Goal: Feedback & Contribution: Leave review/rating

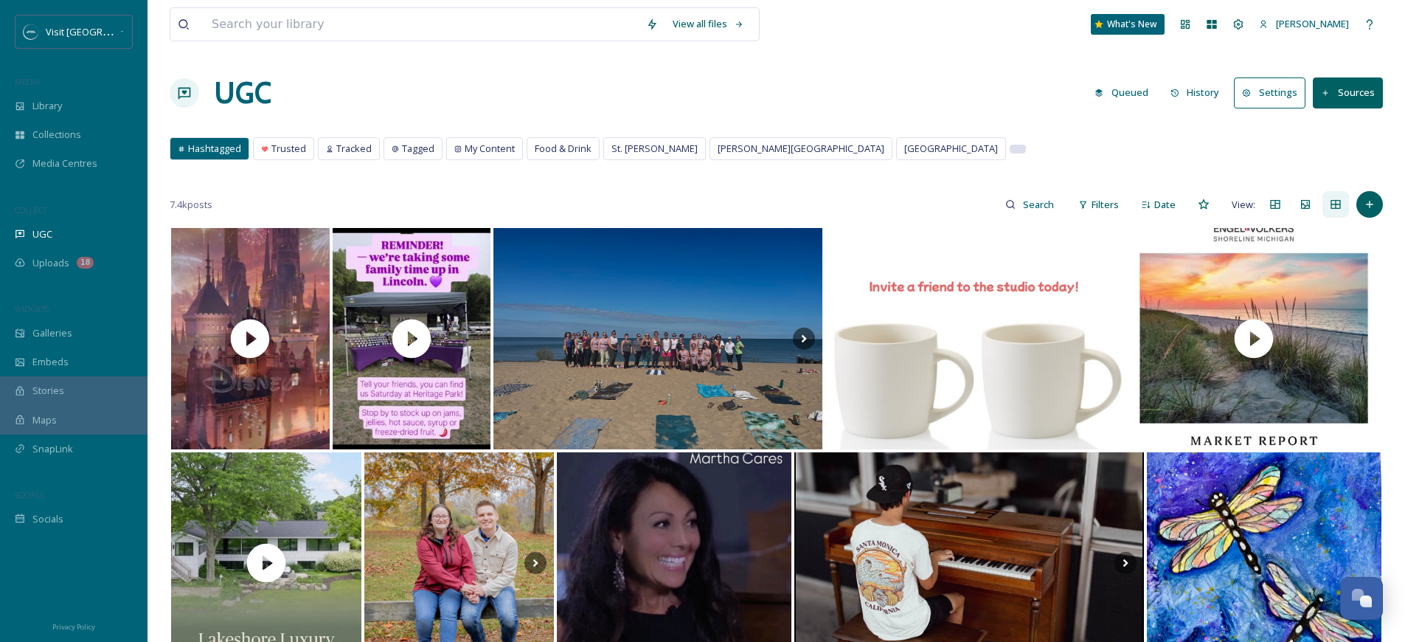
click at [1010, 150] on div at bounding box center [1017, 148] width 15 height 7
click at [831, 153] on div "Hashtagged Trusted Tracked Tagged My Content Food & Drink St. [PERSON_NAME] Har…" at bounding box center [776, 152] width 1213 height 30
click at [1010, 153] on div at bounding box center [1018, 149] width 16 height 9
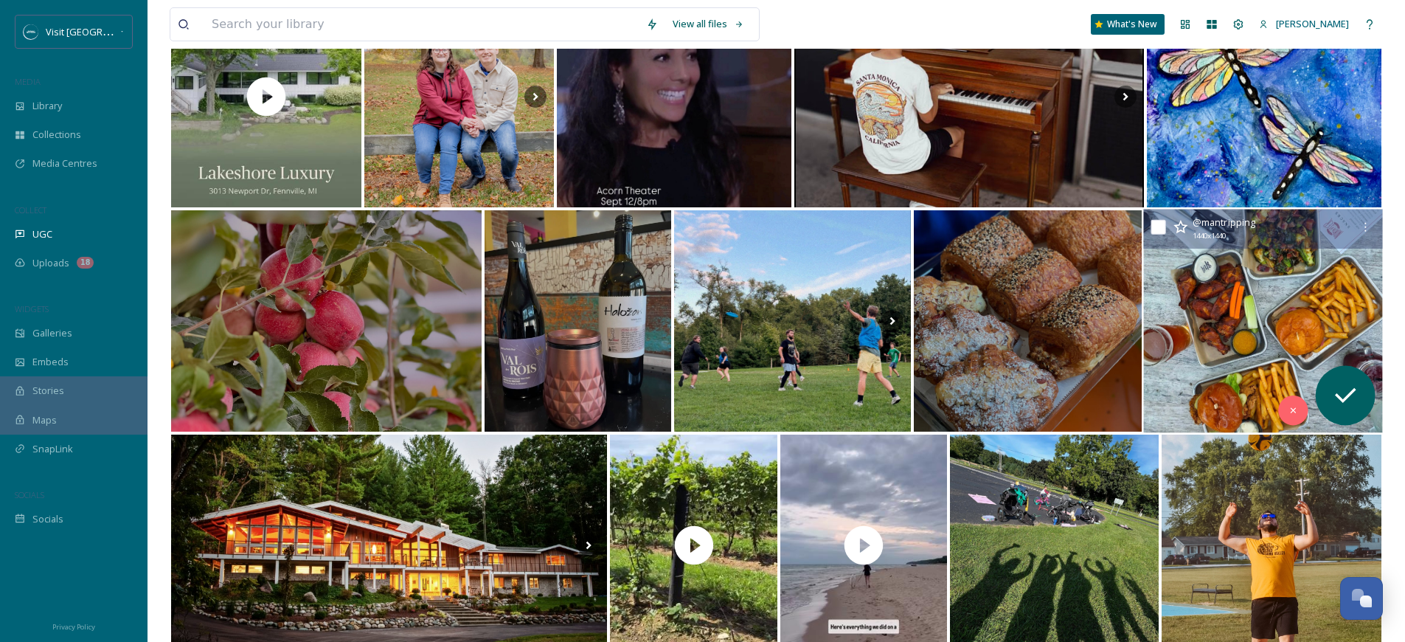
scroll to position [667, 0]
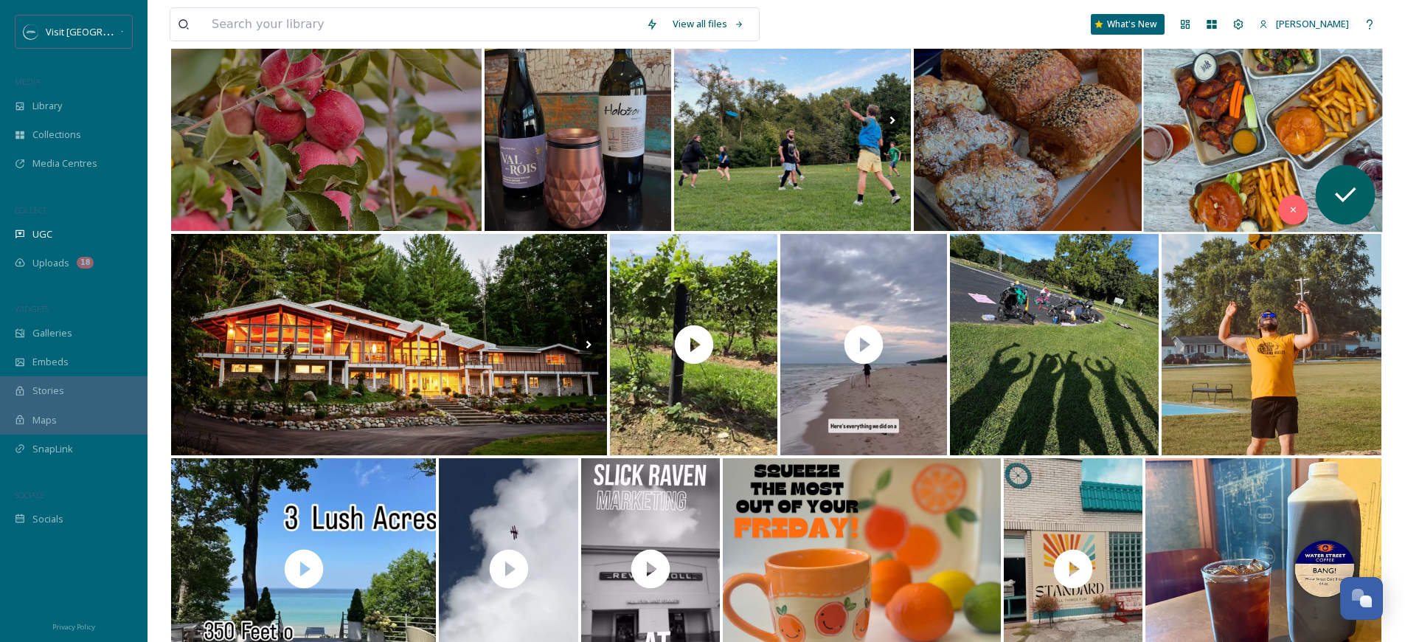
click at [1341, 137] on img at bounding box center [1262, 120] width 239 height 223
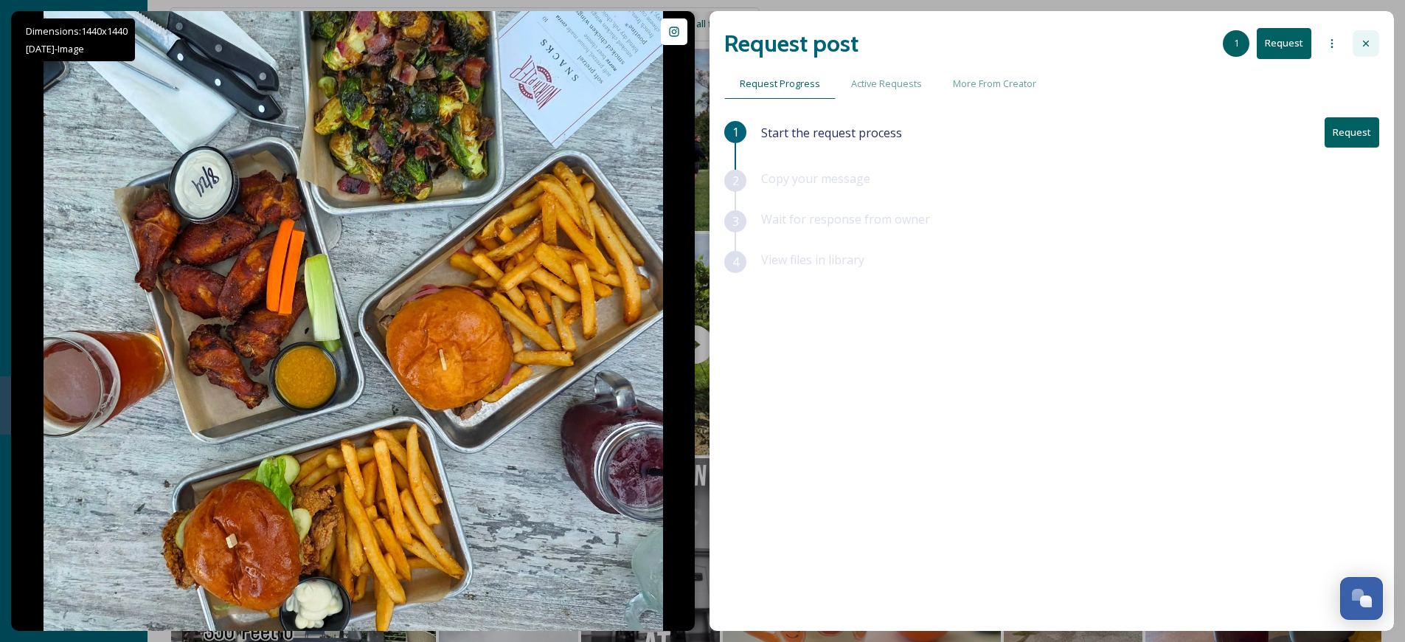
click at [1363, 32] on div at bounding box center [1366, 43] width 27 height 27
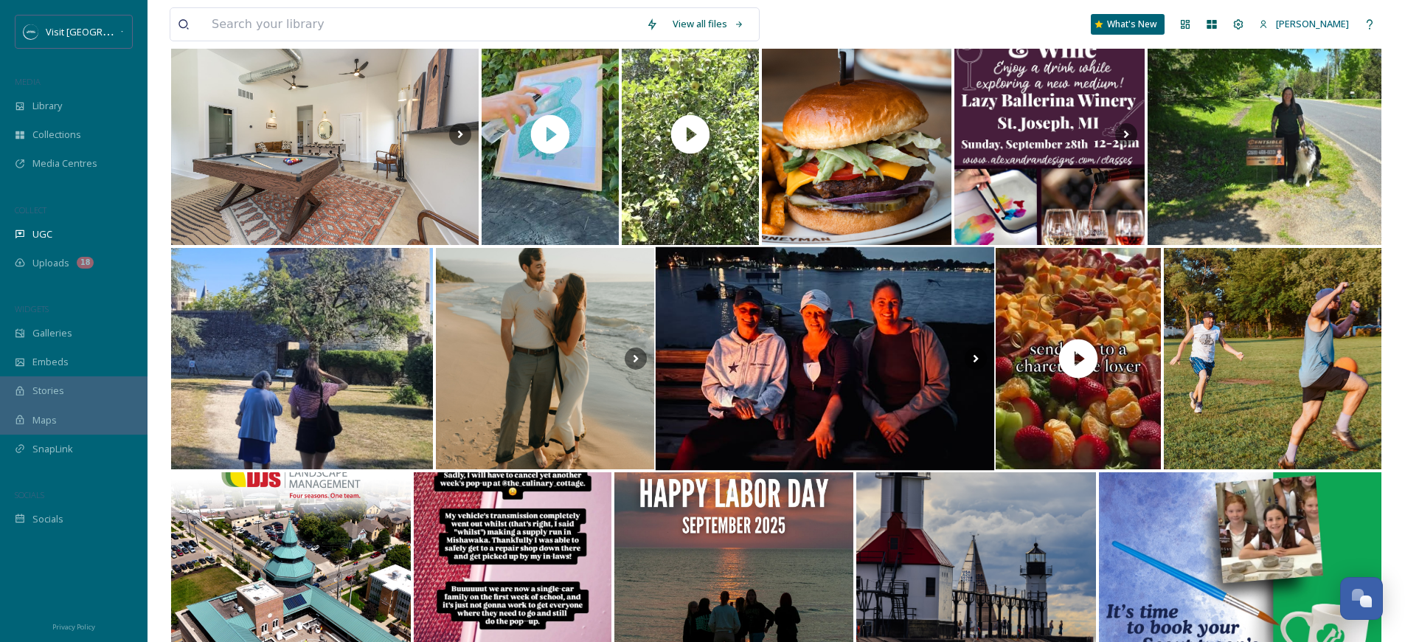
scroll to position [2277, 0]
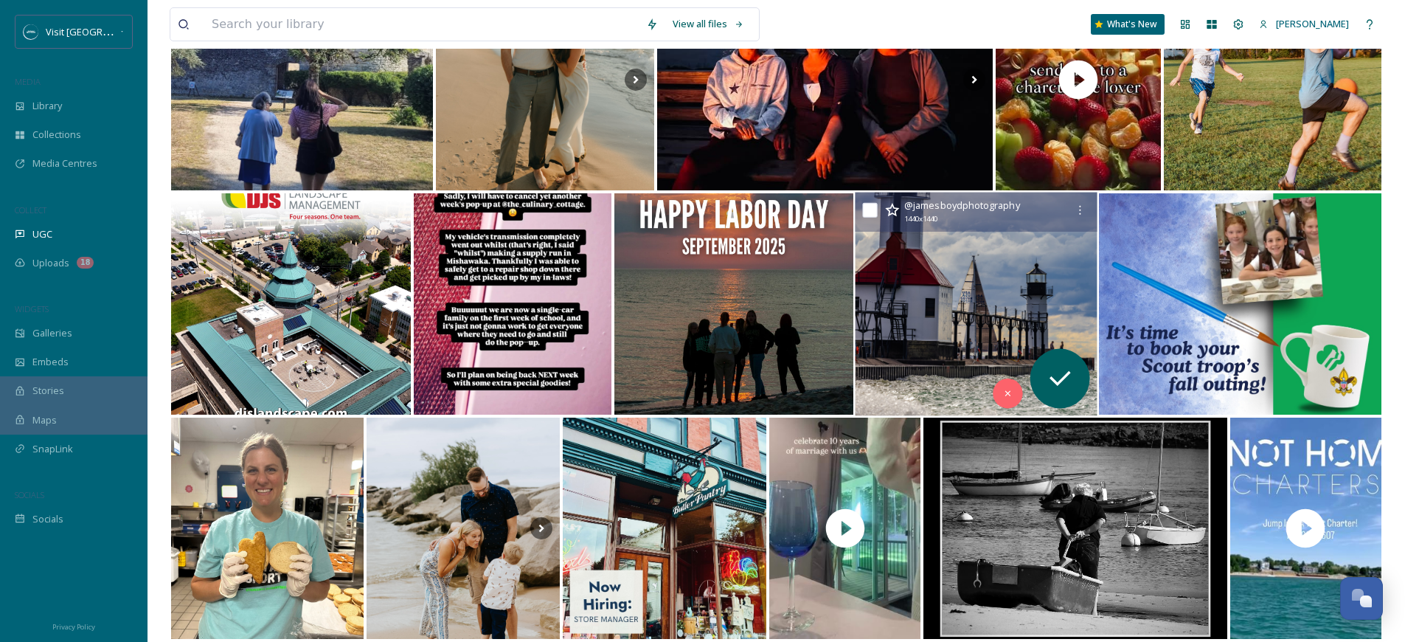
click at [915, 336] on img at bounding box center [977, 303] width 242 height 223
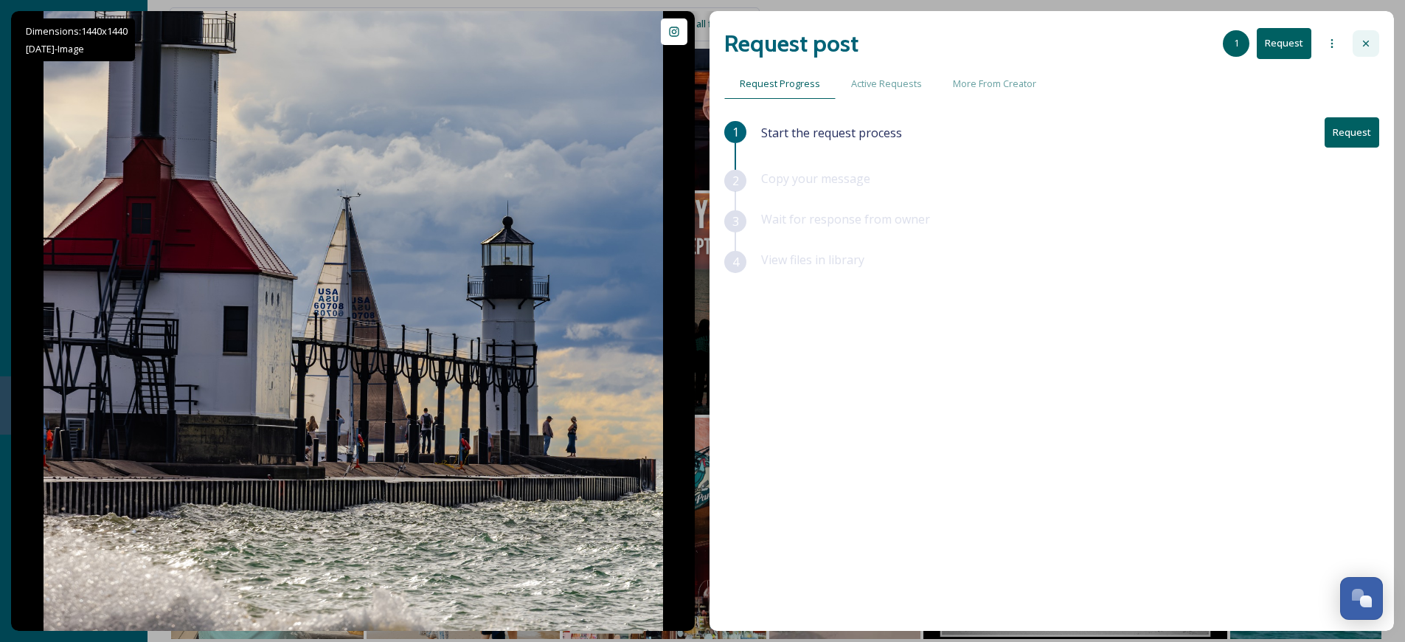
click at [1370, 44] on icon at bounding box center [1366, 44] width 12 height 12
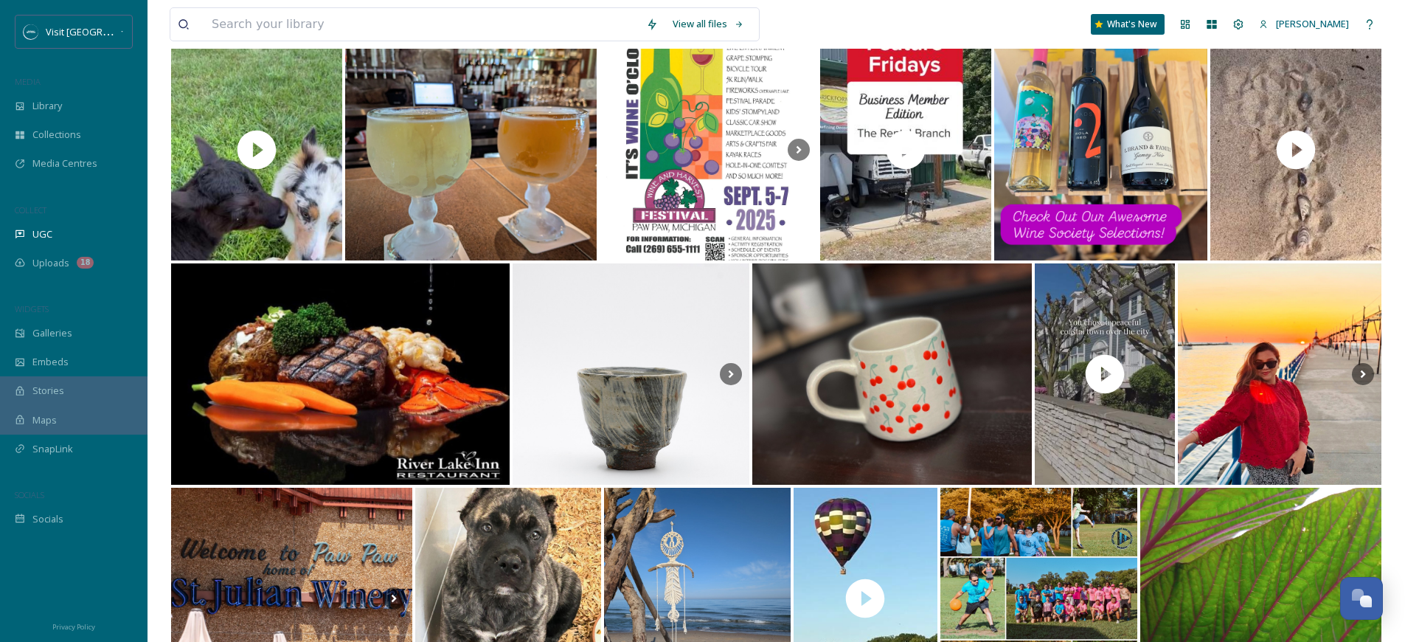
scroll to position [5914, 0]
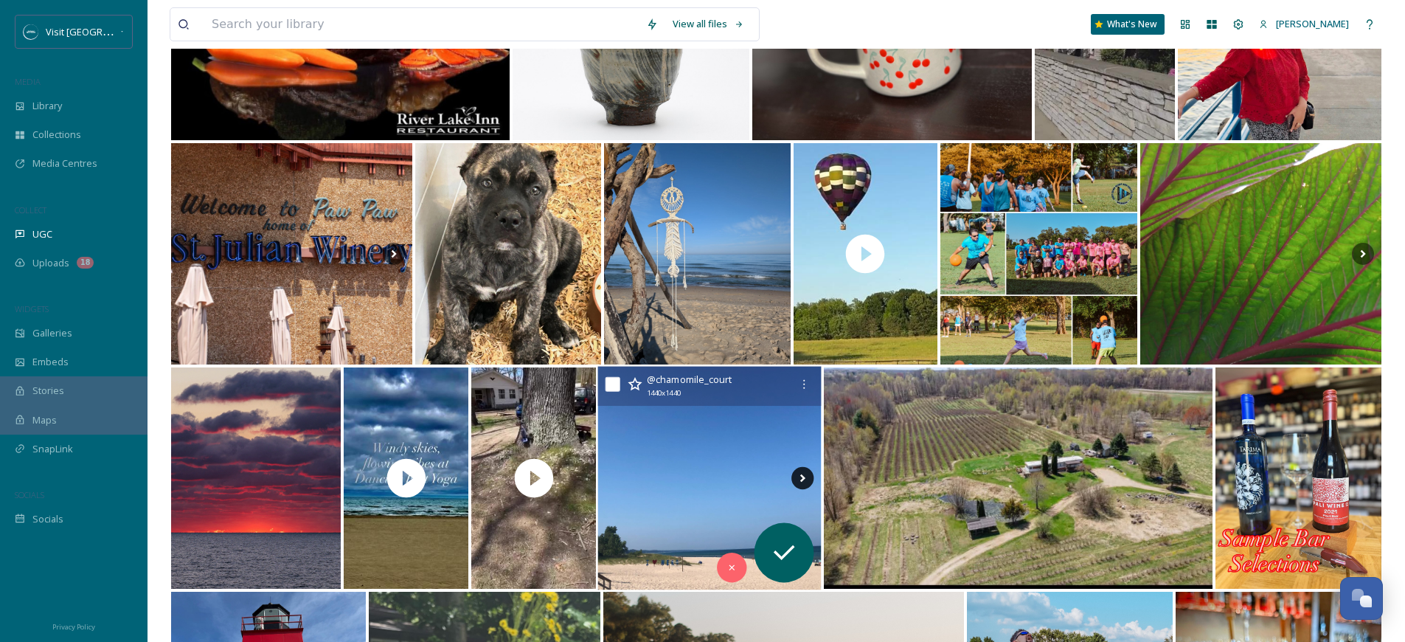
click at [802, 476] on icon at bounding box center [802, 478] width 5 height 8
click at [724, 471] on img at bounding box center [709, 478] width 223 height 223
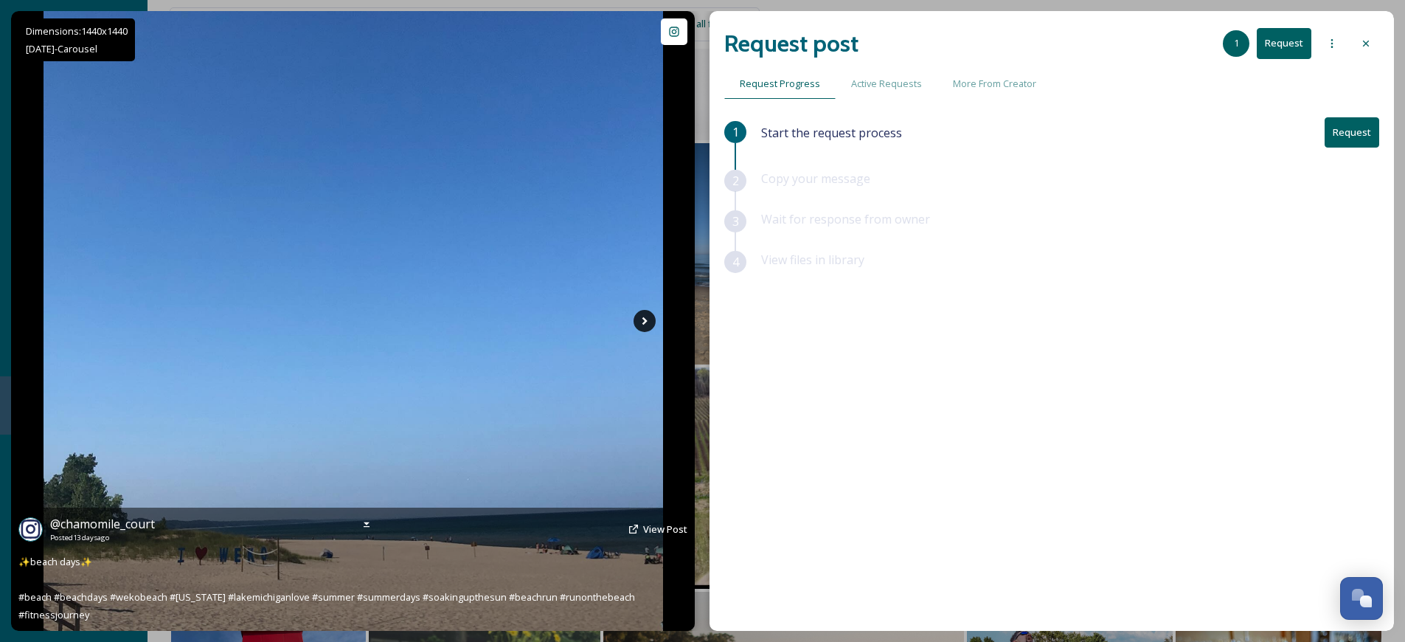
click at [645, 317] on icon at bounding box center [645, 321] width 22 height 22
click at [645, 323] on icon at bounding box center [645, 321] width 22 height 22
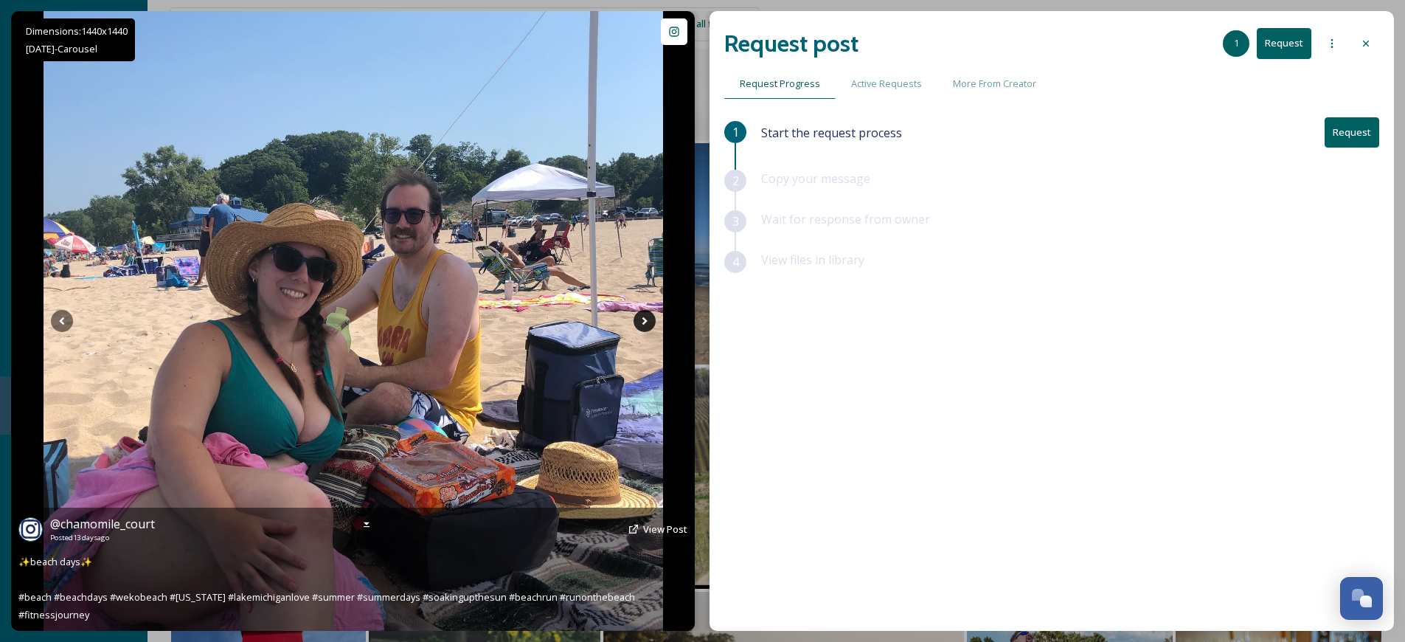
click at [645, 323] on icon at bounding box center [645, 321] width 22 height 22
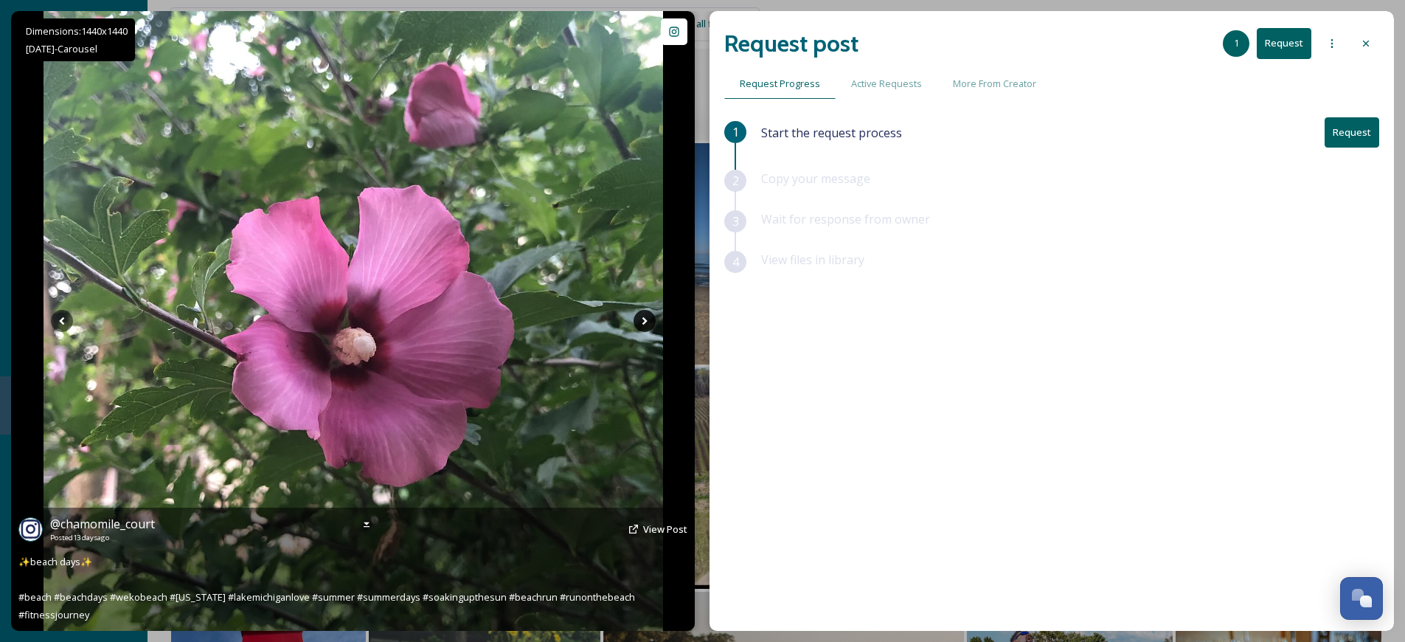
click at [646, 317] on icon at bounding box center [645, 321] width 22 height 22
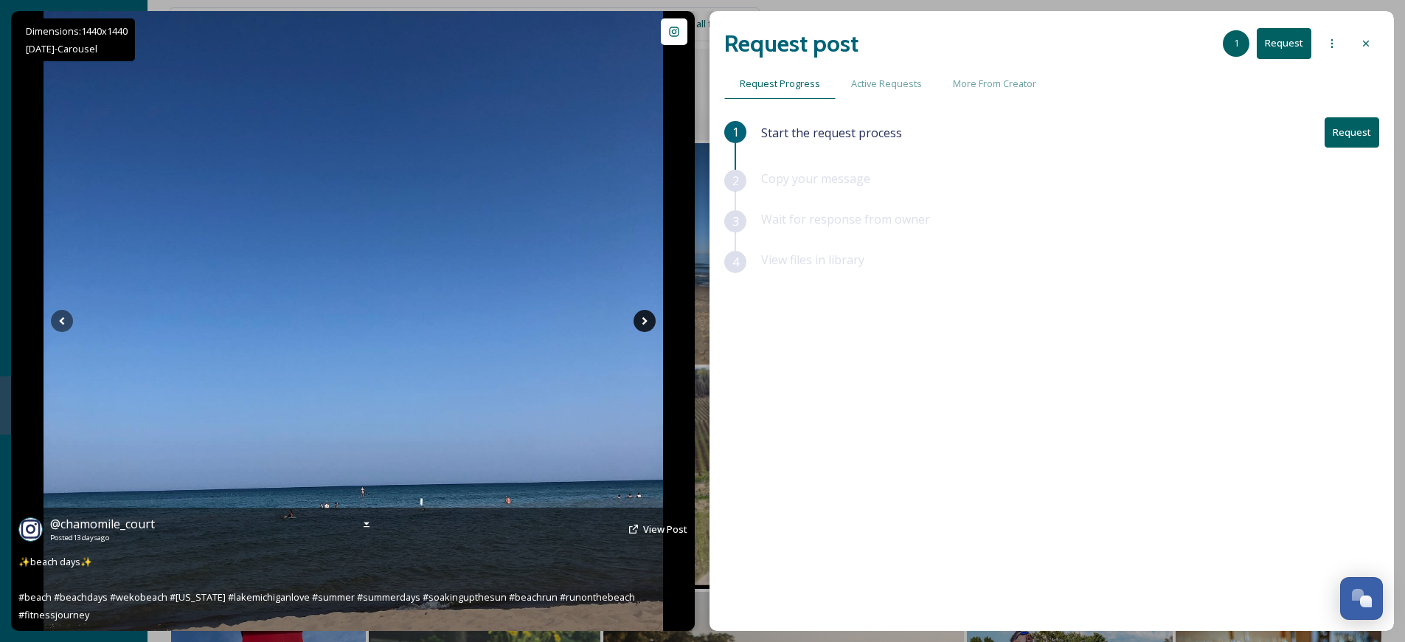
click at [646, 317] on icon at bounding box center [645, 321] width 22 height 22
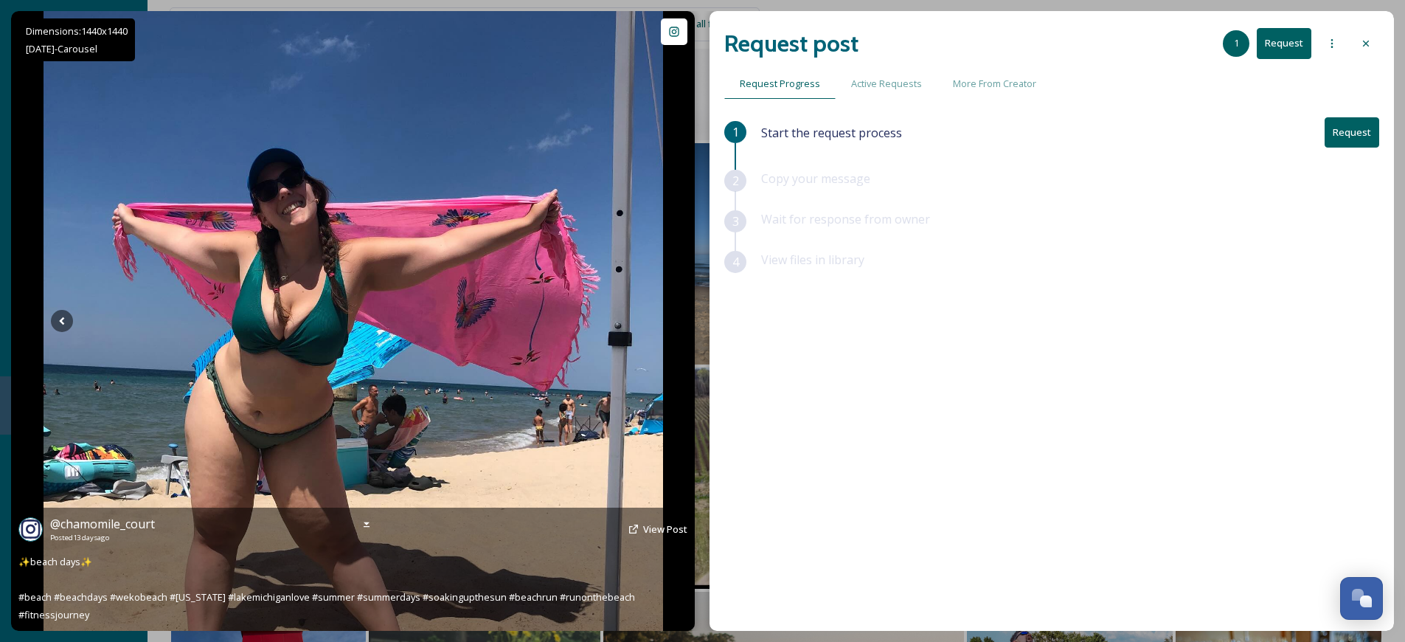
click at [646, 317] on icon at bounding box center [645, 321] width 22 height 22
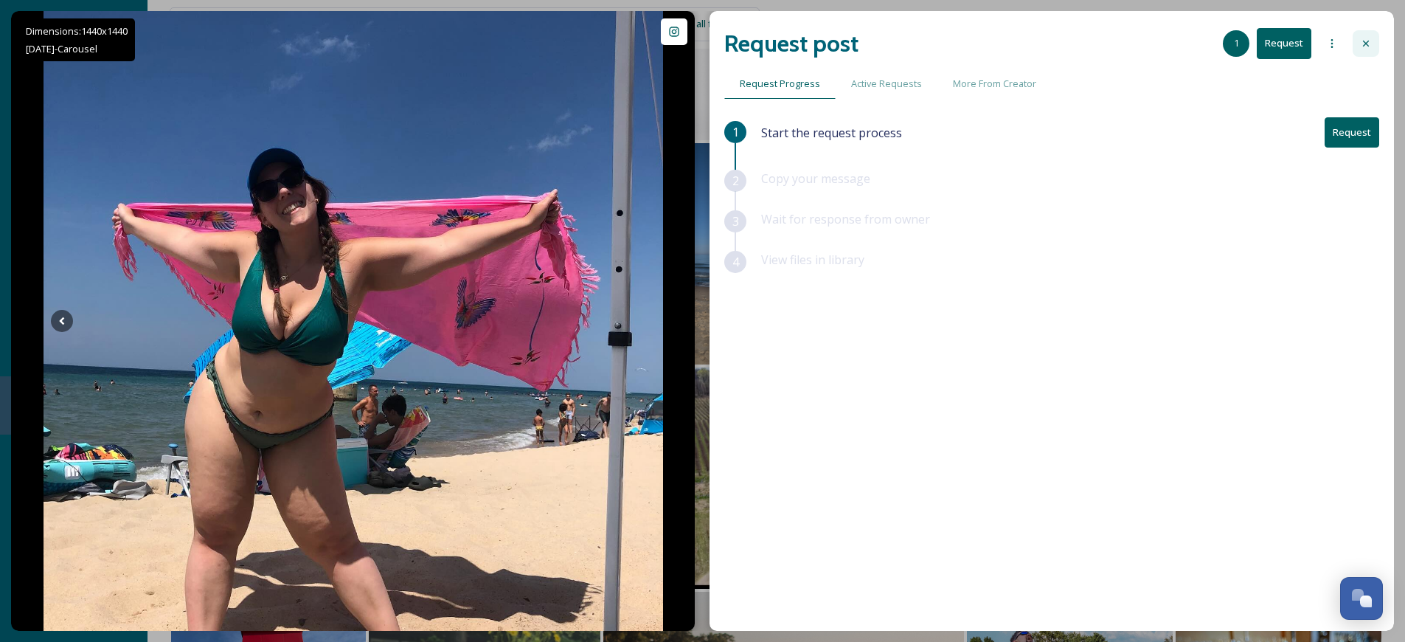
click at [1362, 49] on icon at bounding box center [1366, 44] width 12 height 12
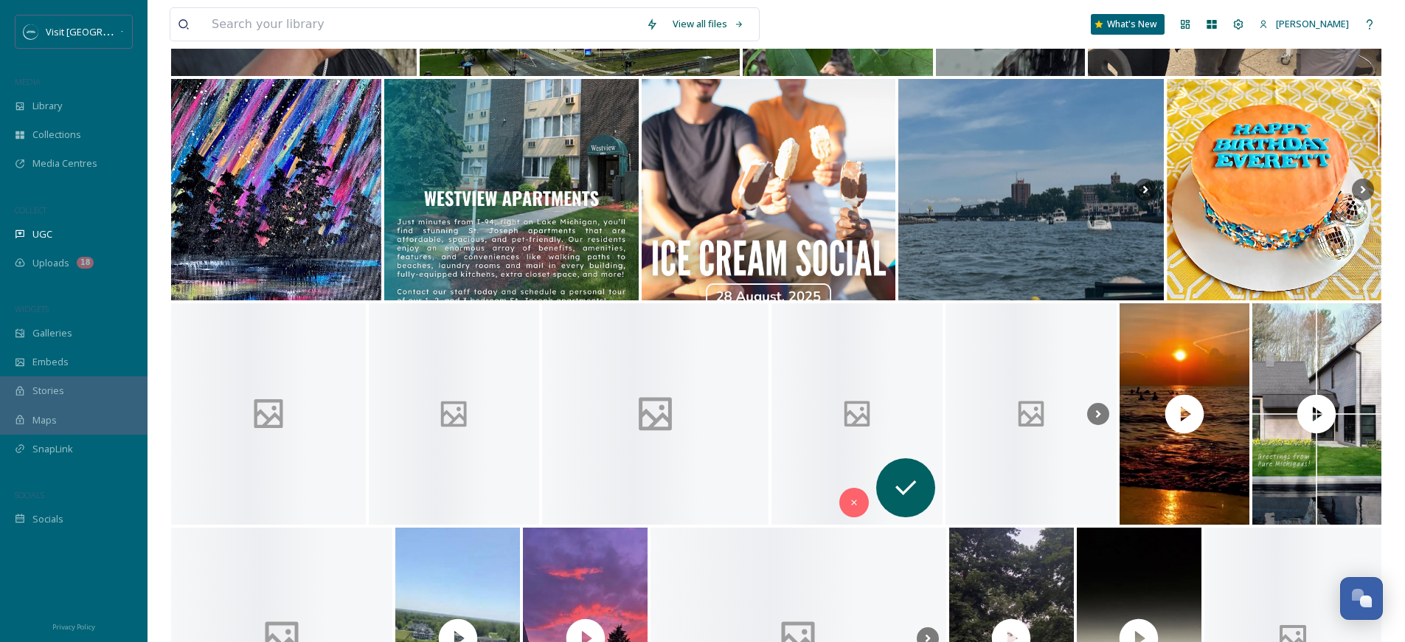
scroll to position [8719, 0]
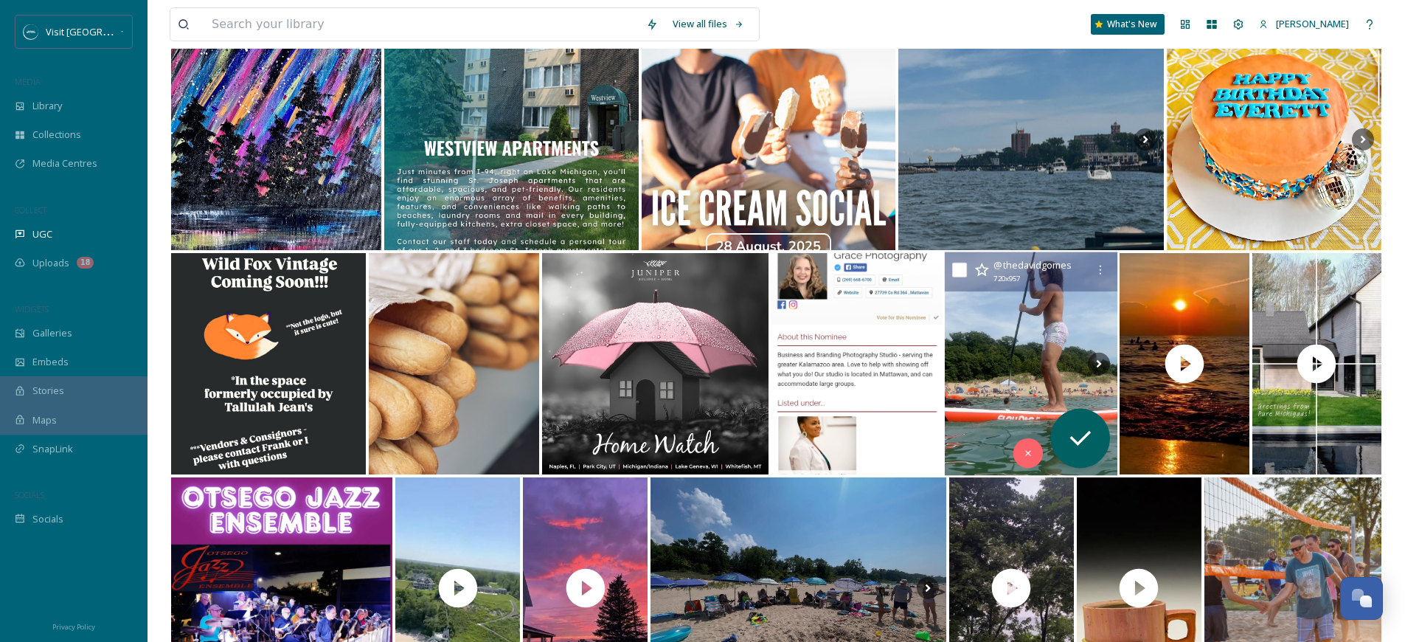
click at [1033, 330] on img at bounding box center [1031, 363] width 173 height 223
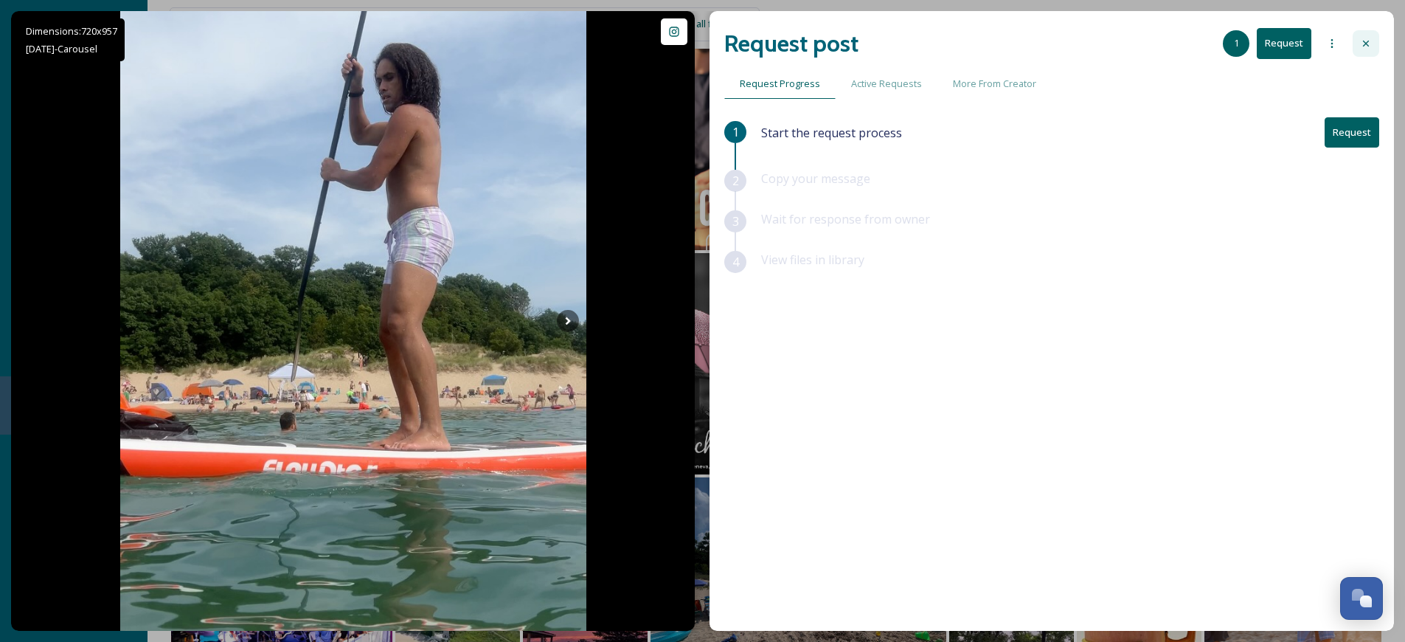
click at [1353, 38] on div at bounding box center [1366, 43] width 27 height 27
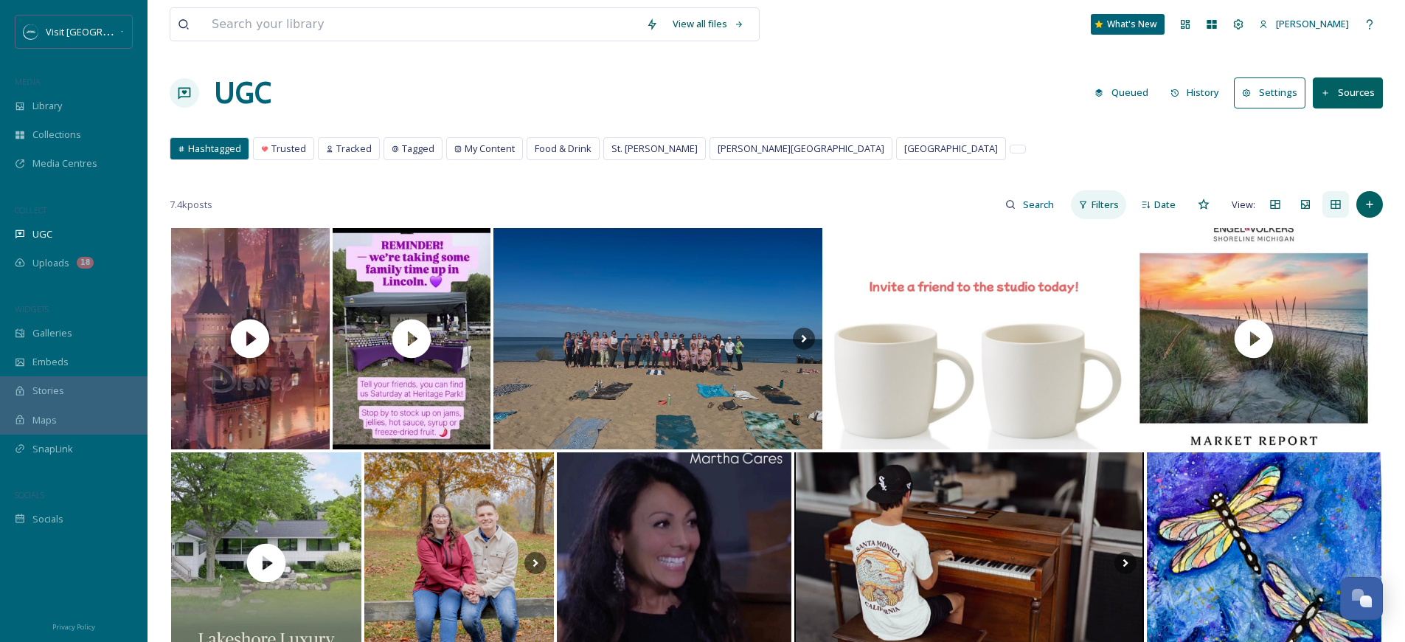
click at [1097, 199] on span "Filters" at bounding box center [1105, 205] width 27 height 14
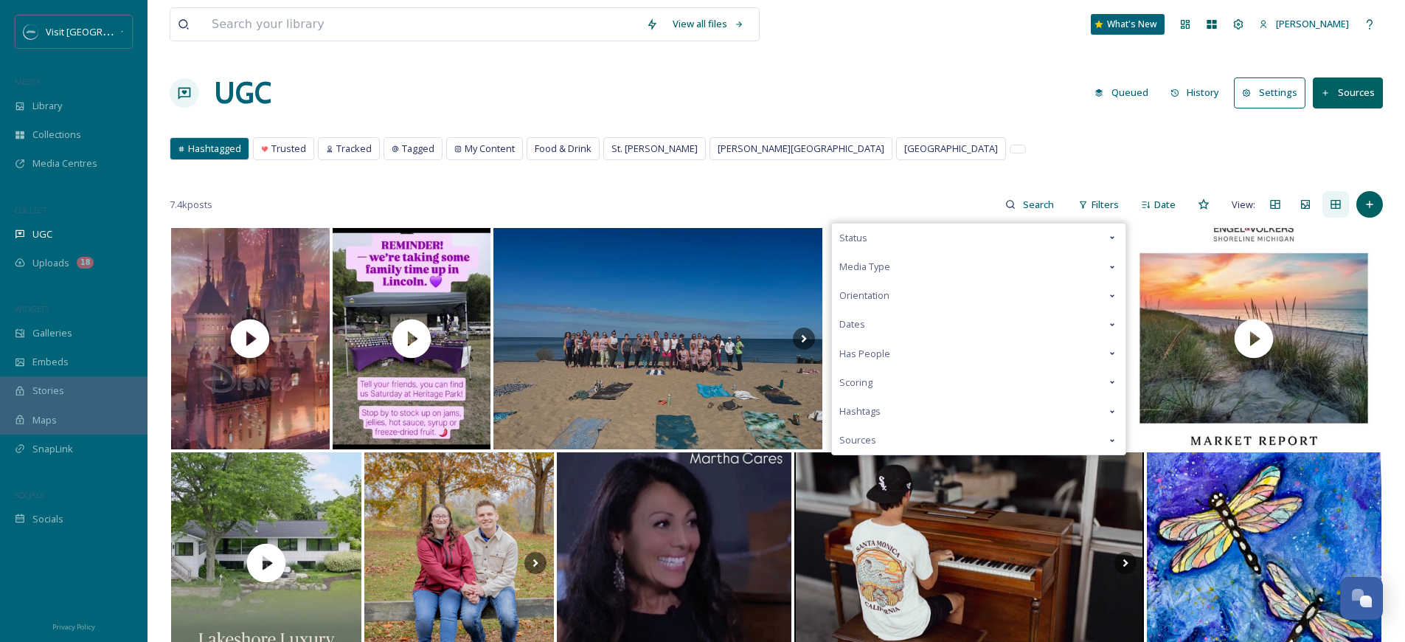
click at [904, 408] on div "Hashtags" at bounding box center [979, 411] width 294 height 29
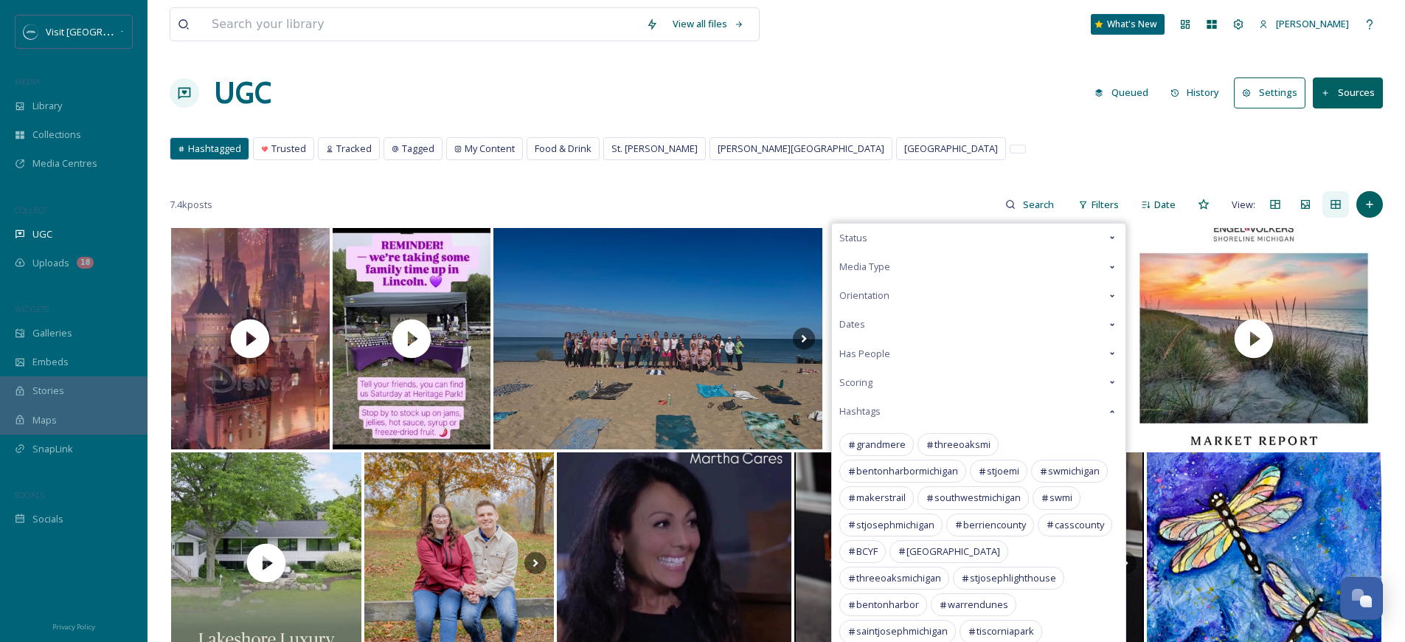
click at [904, 408] on div "Hashtags" at bounding box center [979, 411] width 294 height 29
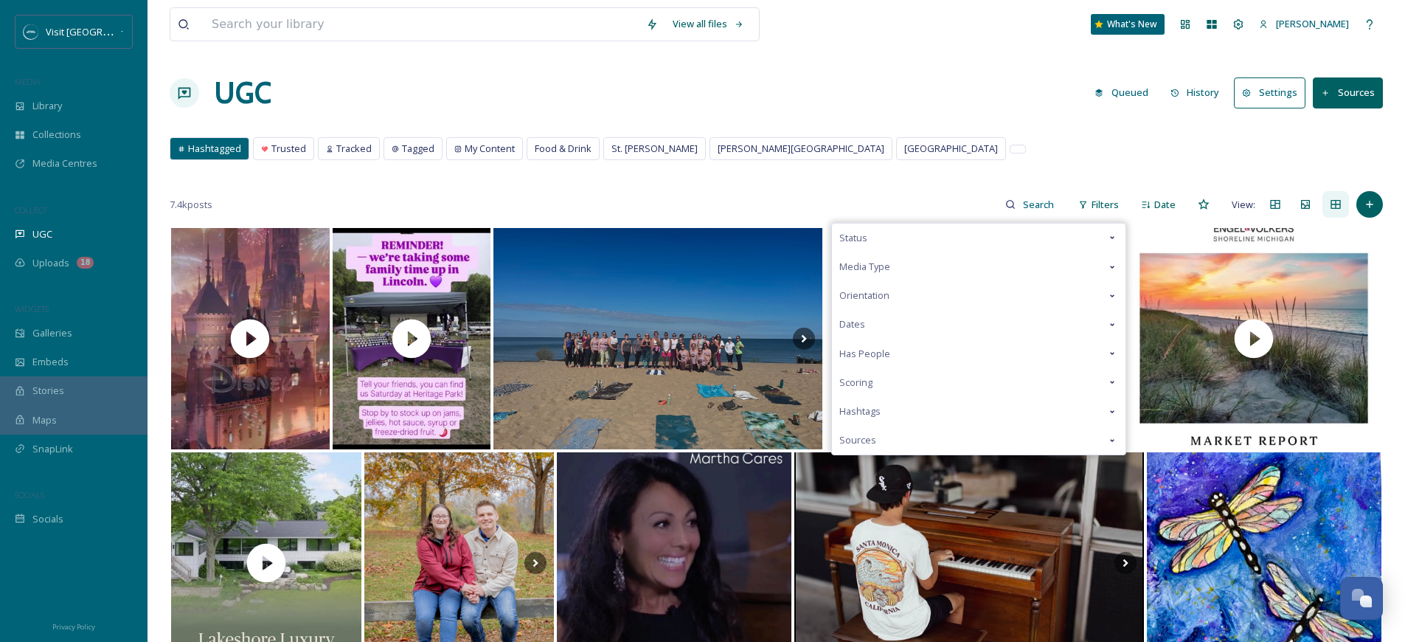
click at [903, 379] on div "Scoring" at bounding box center [979, 382] width 294 height 29
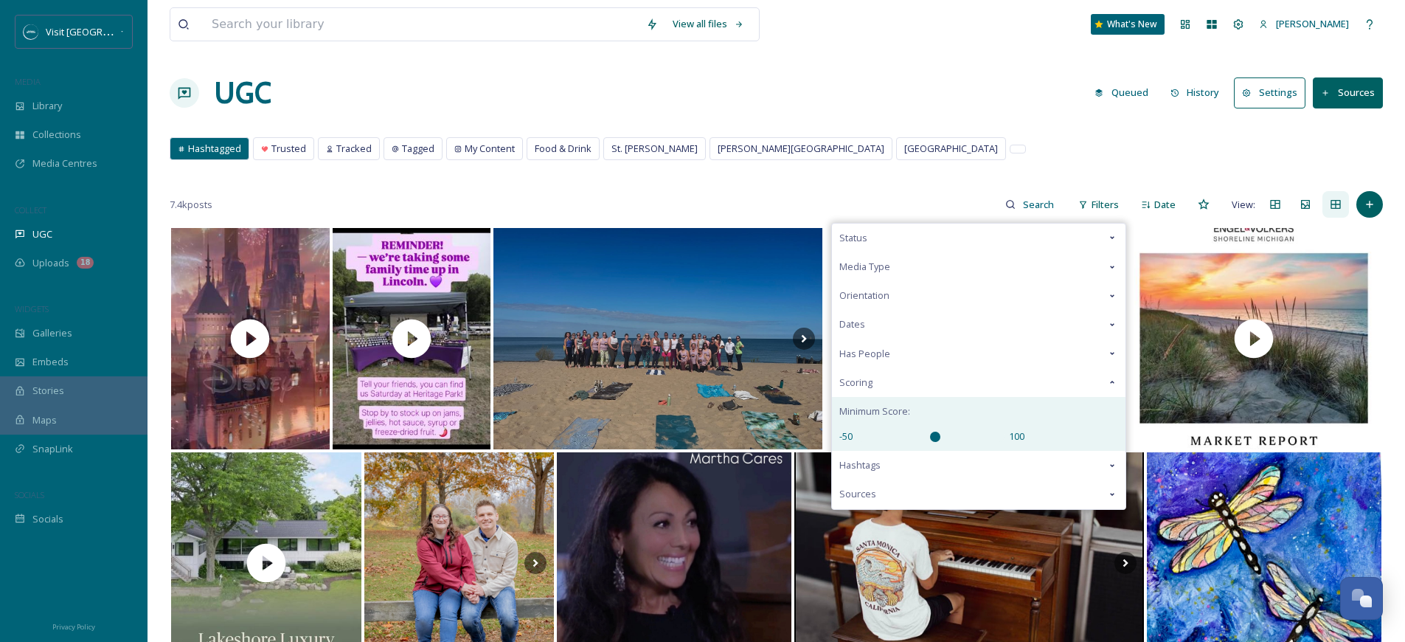
drag, startPoint x: 918, startPoint y: 429, endPoint x: 928, endPoint y: 427, distance: 9.8
click at [866, 434] on div "-50 100" at bounding box center [978, 436] width 279 height 14
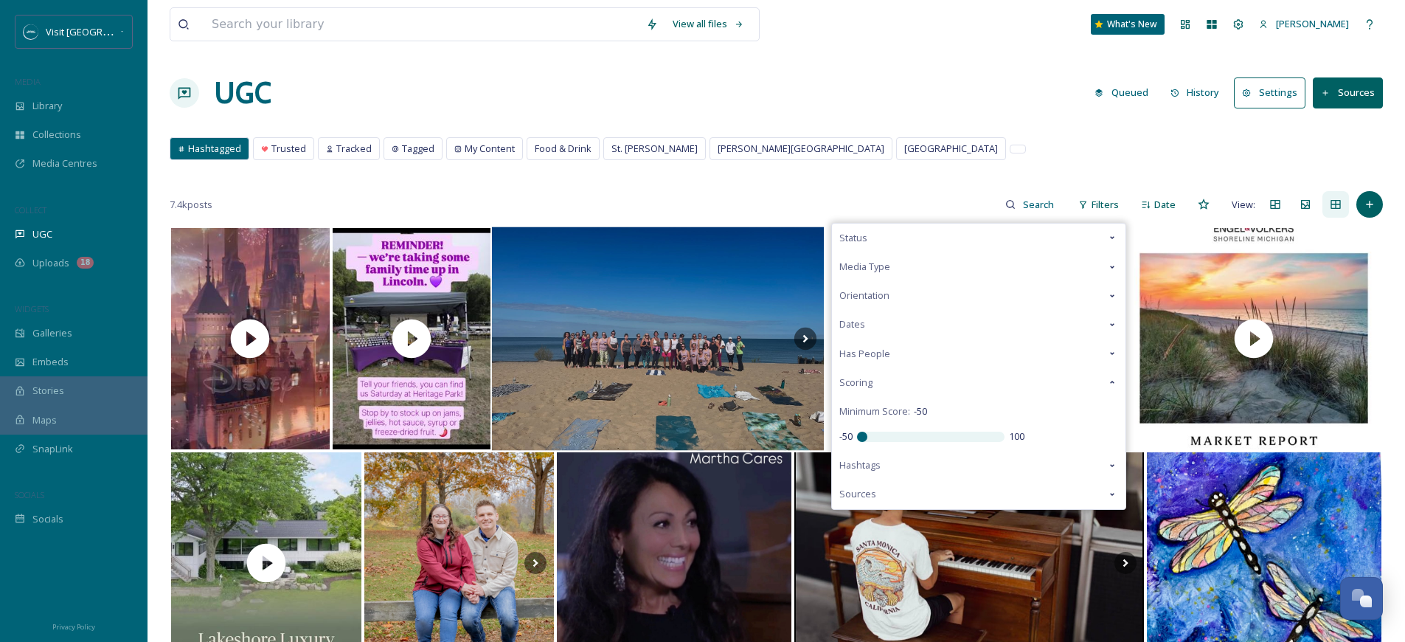
drag, startPoint x: 934, startPoint y: 437, endPoint x: 821, endPoint y: 436, distance: 112.9
type input "-50"
click at [857, 437] on input "range" at bounding box center [931, 436] width 148 height 10
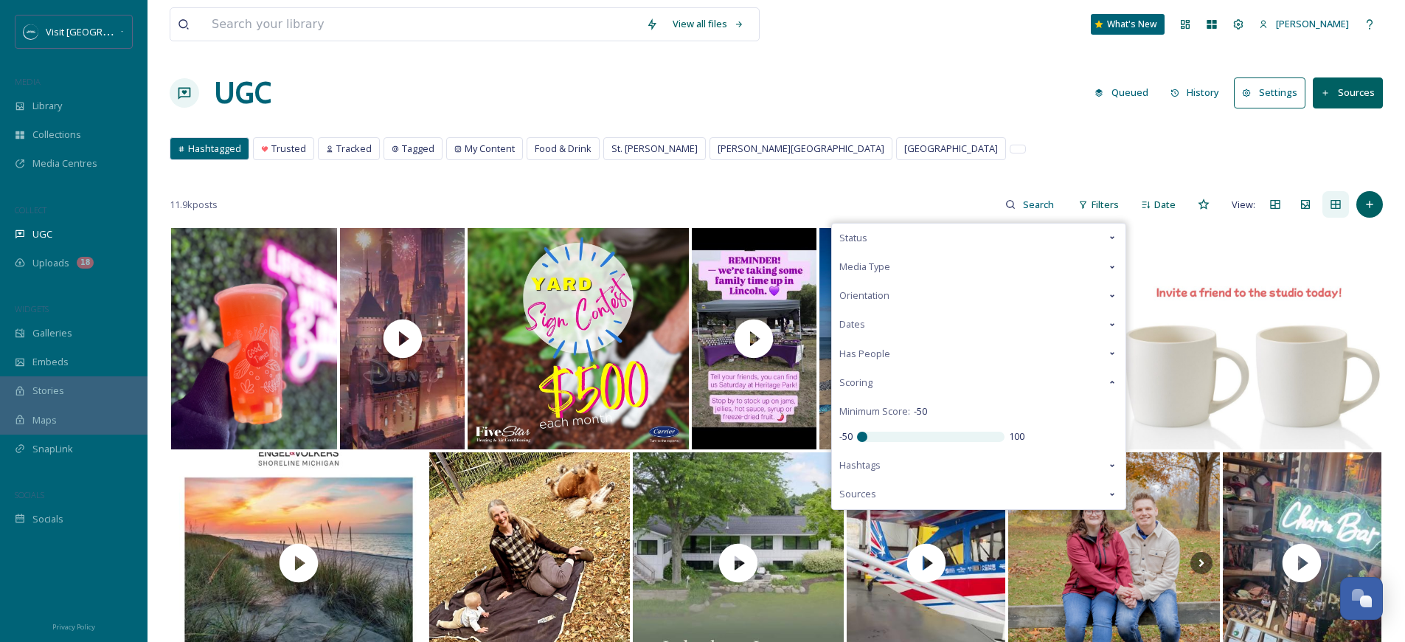
click at [949, 88] on div "UGC Queued History Settings Sources" at bounding box center [776, 93] width 1213 height 44
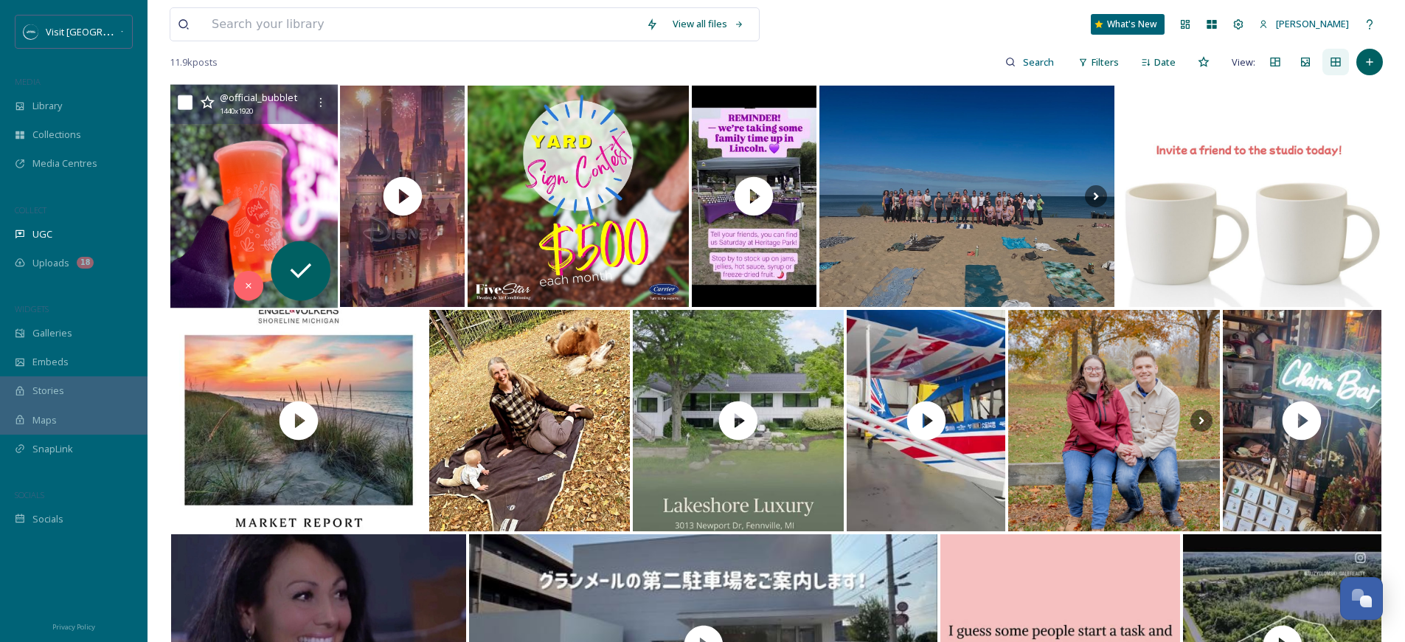
scroll to position [152, 0]
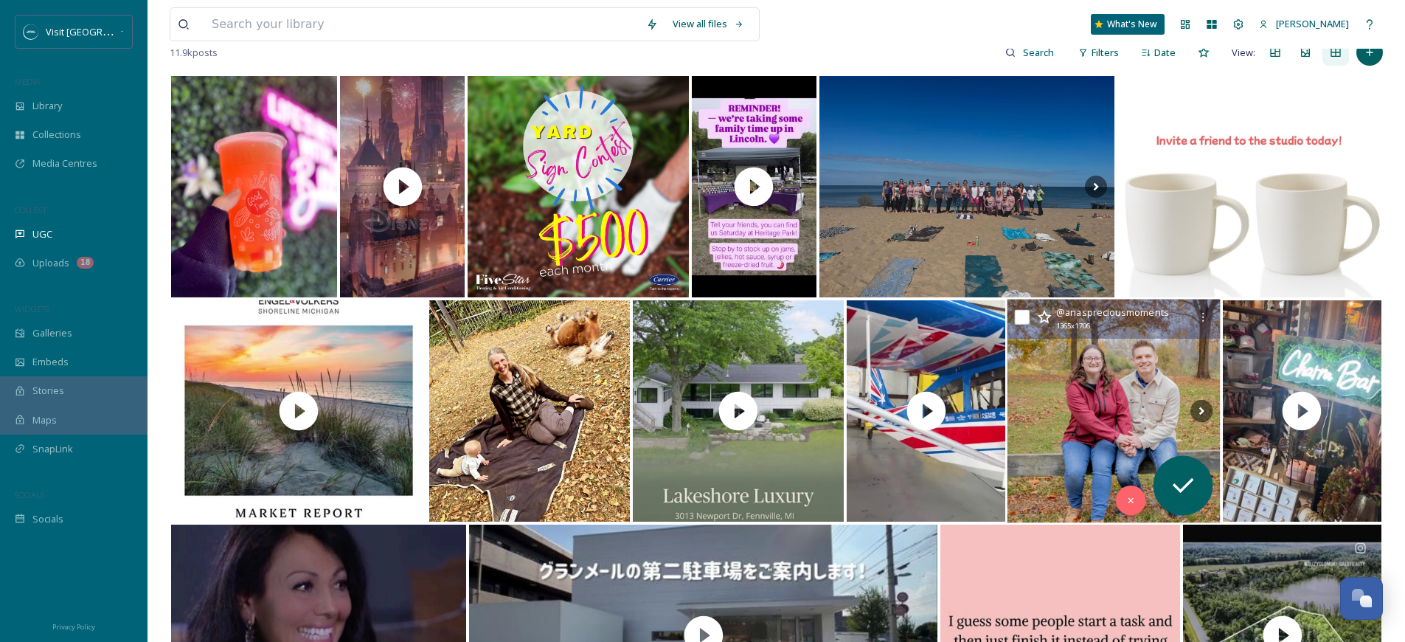
click at [1145, 391] on img at bounding box center [1113, 410] width 213 height 223
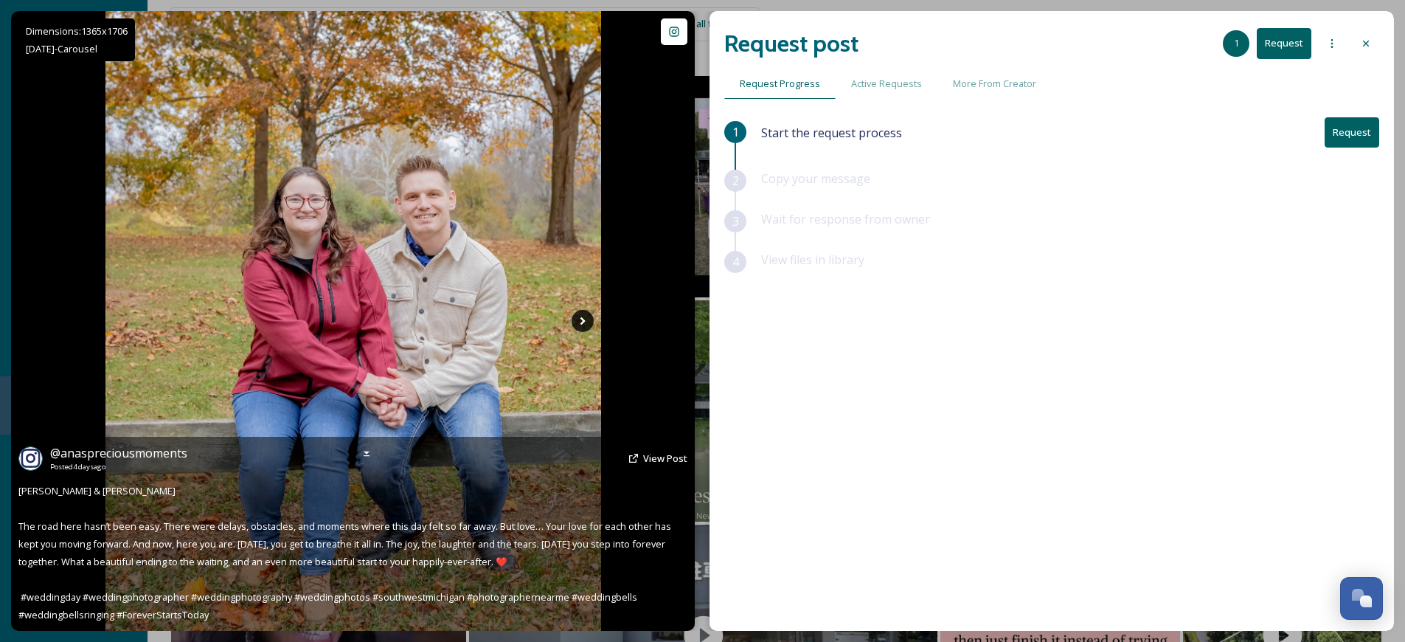
click at [580, 322] on icon at bounding box center [583, 321] width 22 height 22
click at [579, 326] on icon at bounding box center [583, 321] width 22 height 22
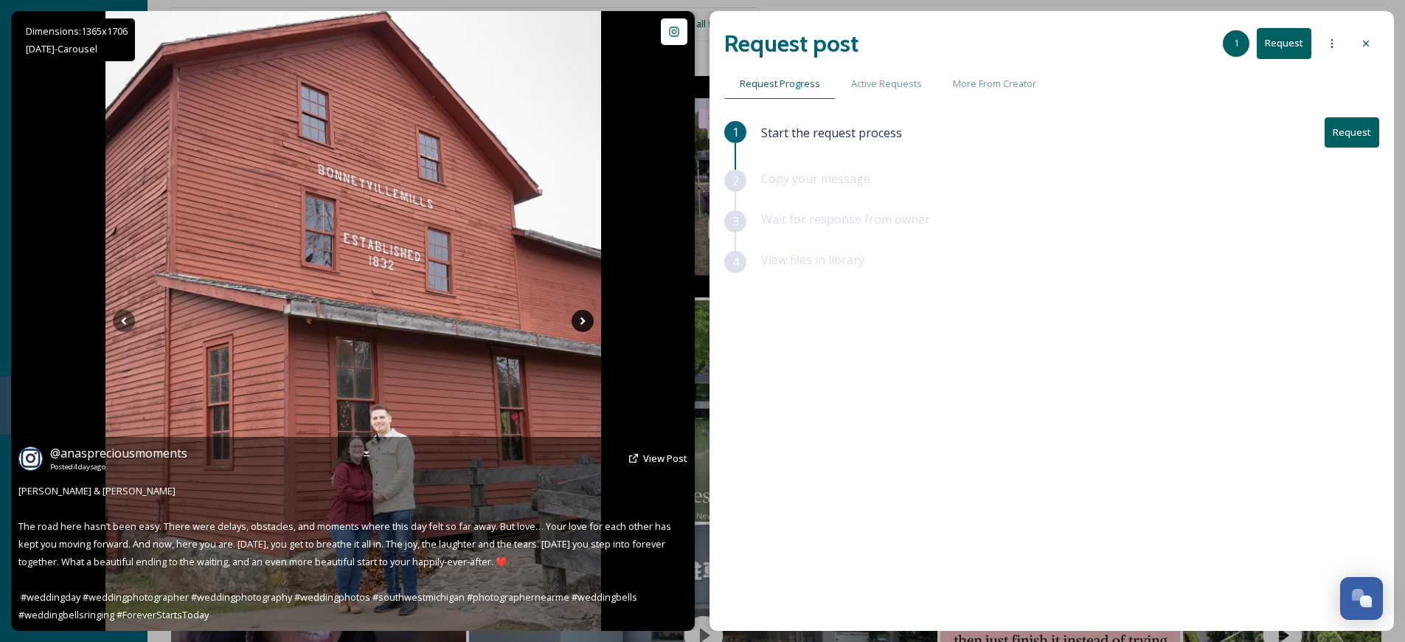
click at [580, 325] on icon at bounding box center [583, 321] width 22 height 22
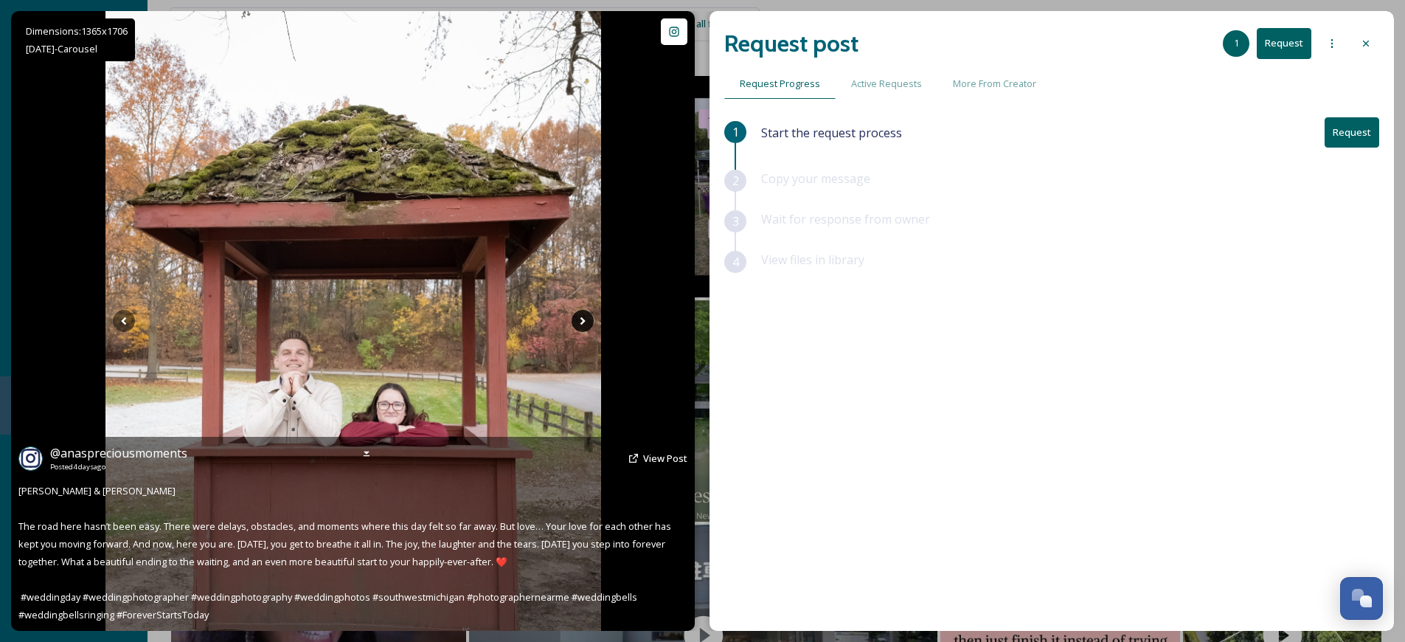
click at [580, 325] on icon at bounding box center [583, 321] width 22 height 22
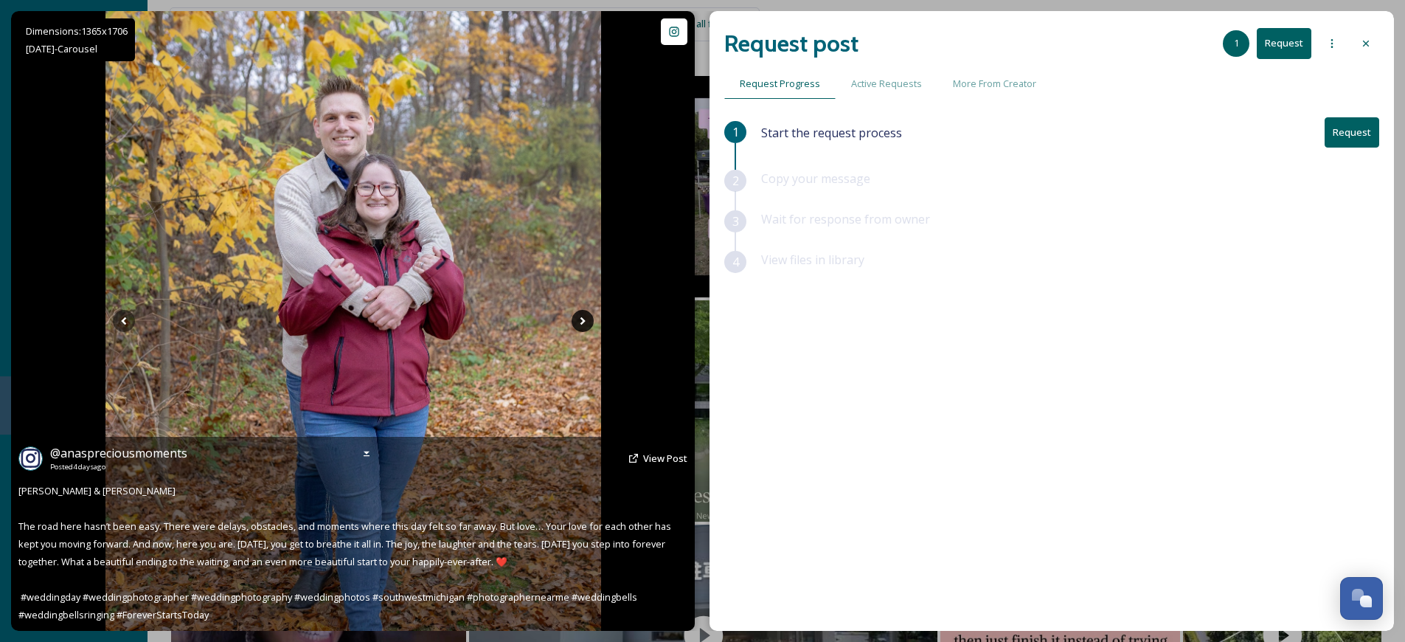
click at [580, 325] on icon at bounding box center [583, 321] width 22 height 22
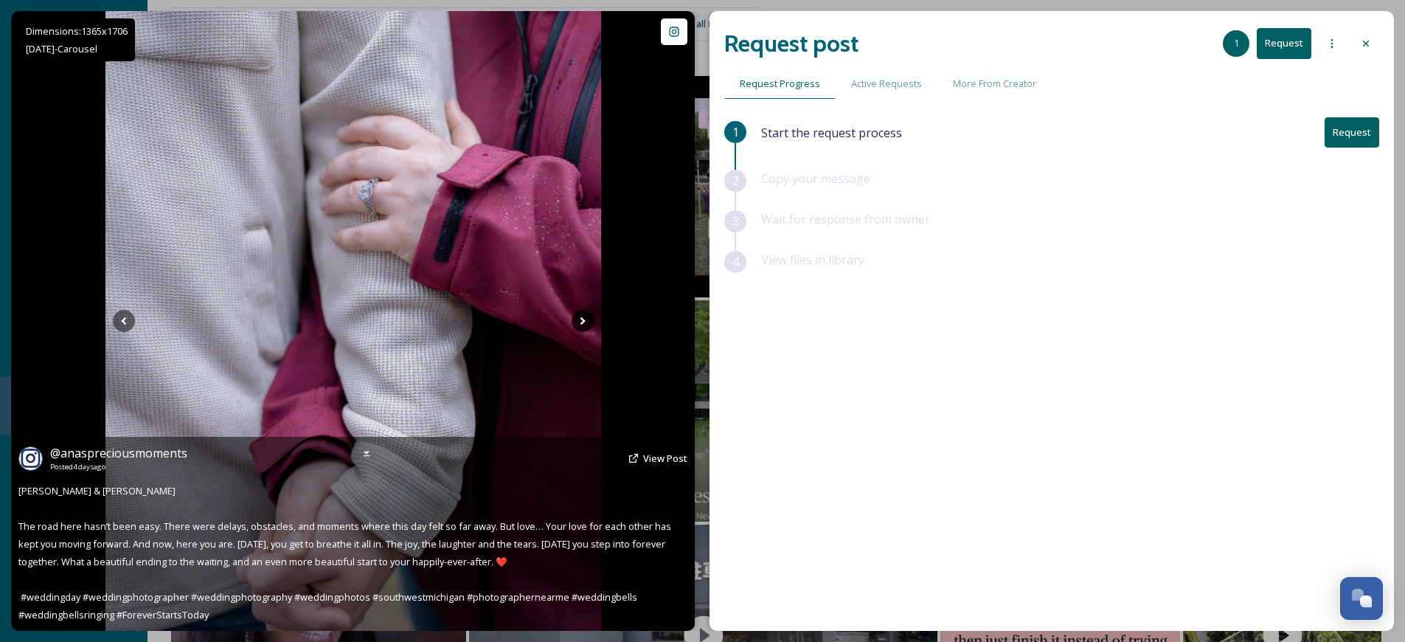
click at [580, 325] on icon at bounding box center [583, 321] width 22 height 22
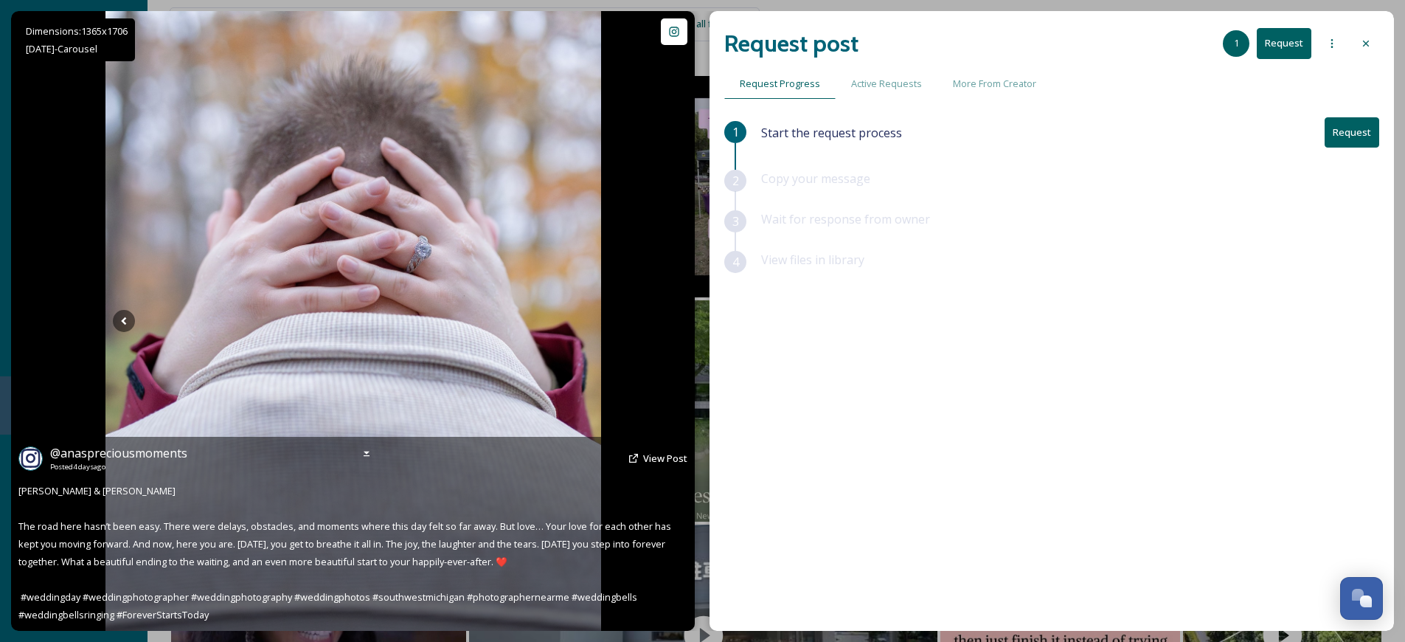
click at [580, 325] on icon at bounding box center [583, 321] width 22 height 22
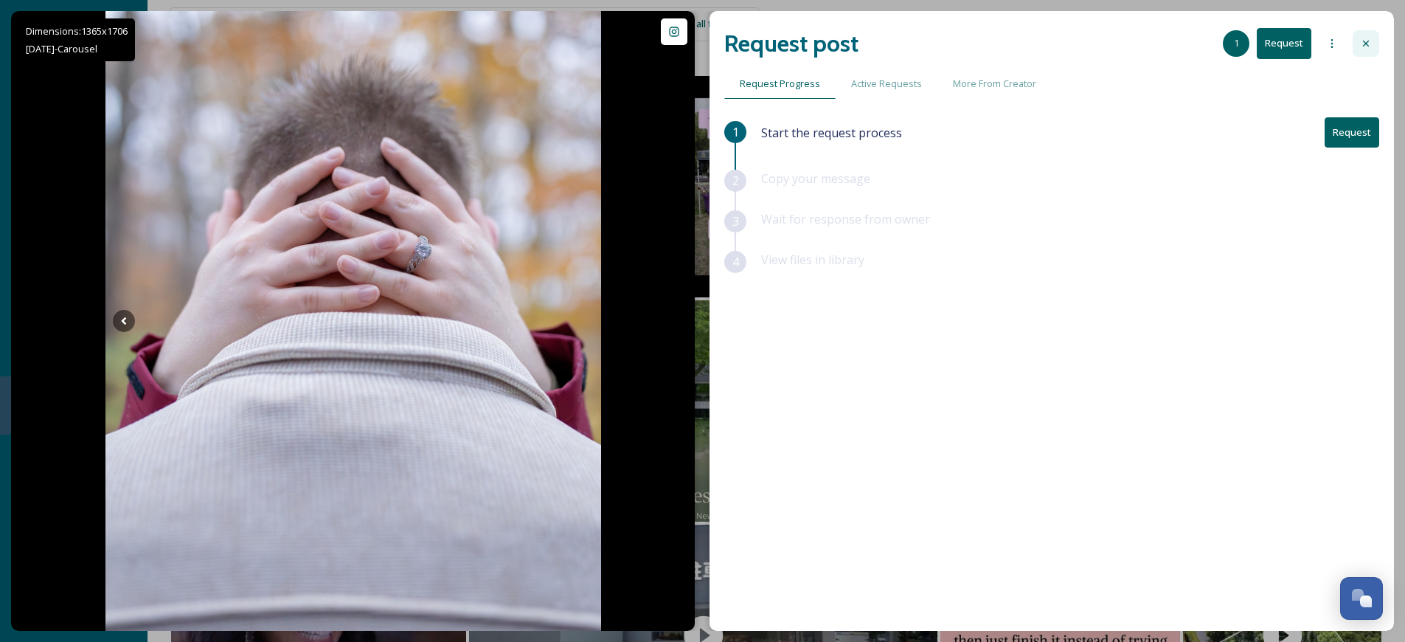
click at [1369, 32] on div at bounding box center [1366, 43] width 27 height 27
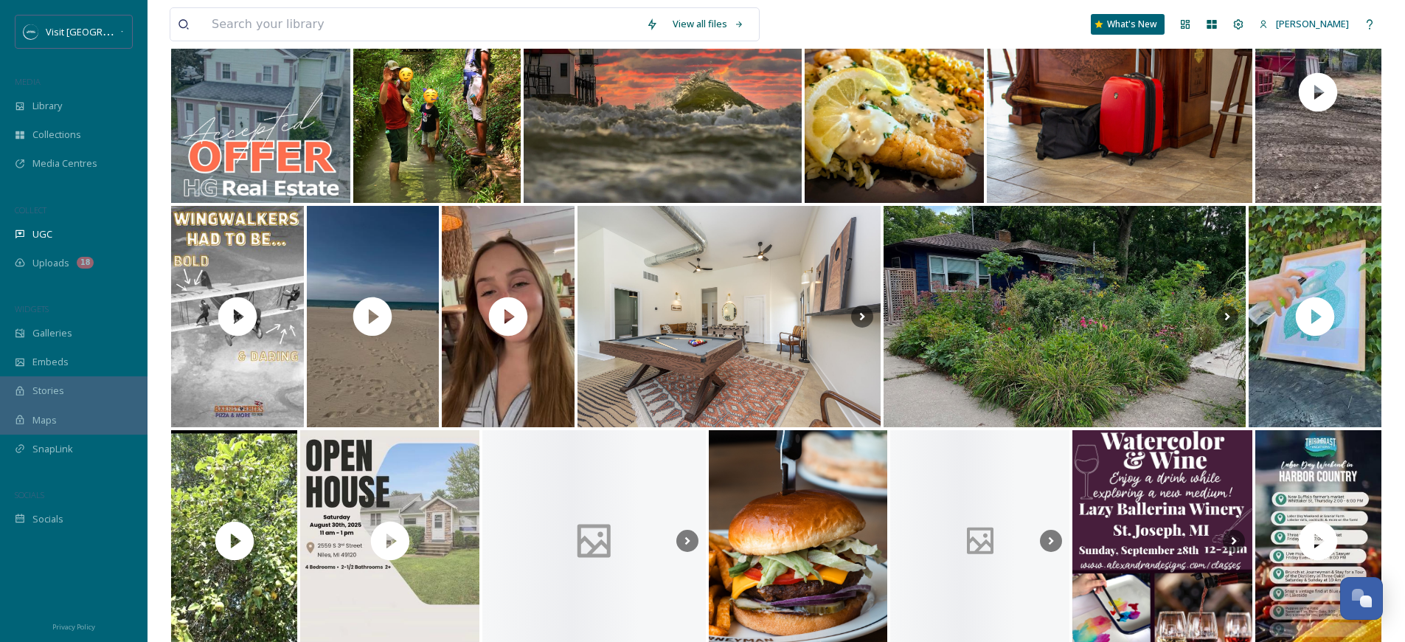
scroll to position [3239, 0]
